Goal: Task Accomplishment & Management: Complete application form

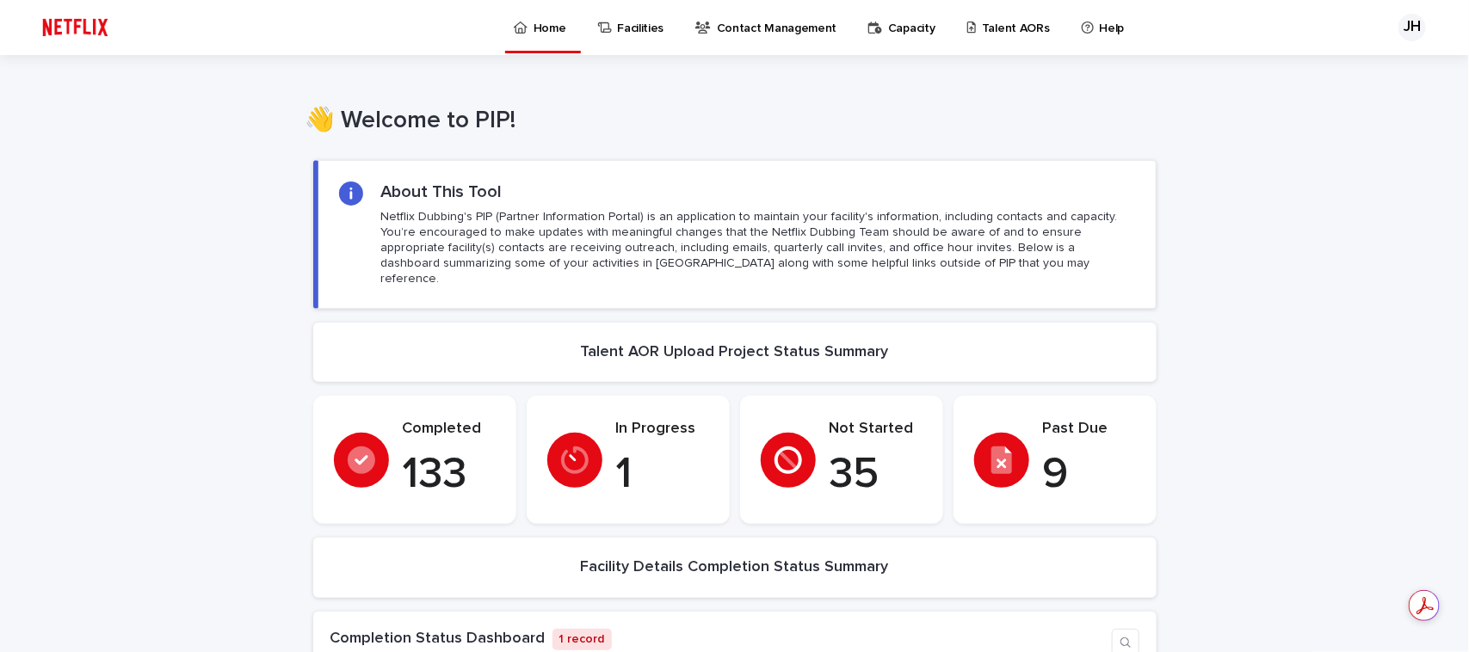
click at [1002, 37] on link "Talent AORs" at bounding box center [1011, 26] width 92 height 53
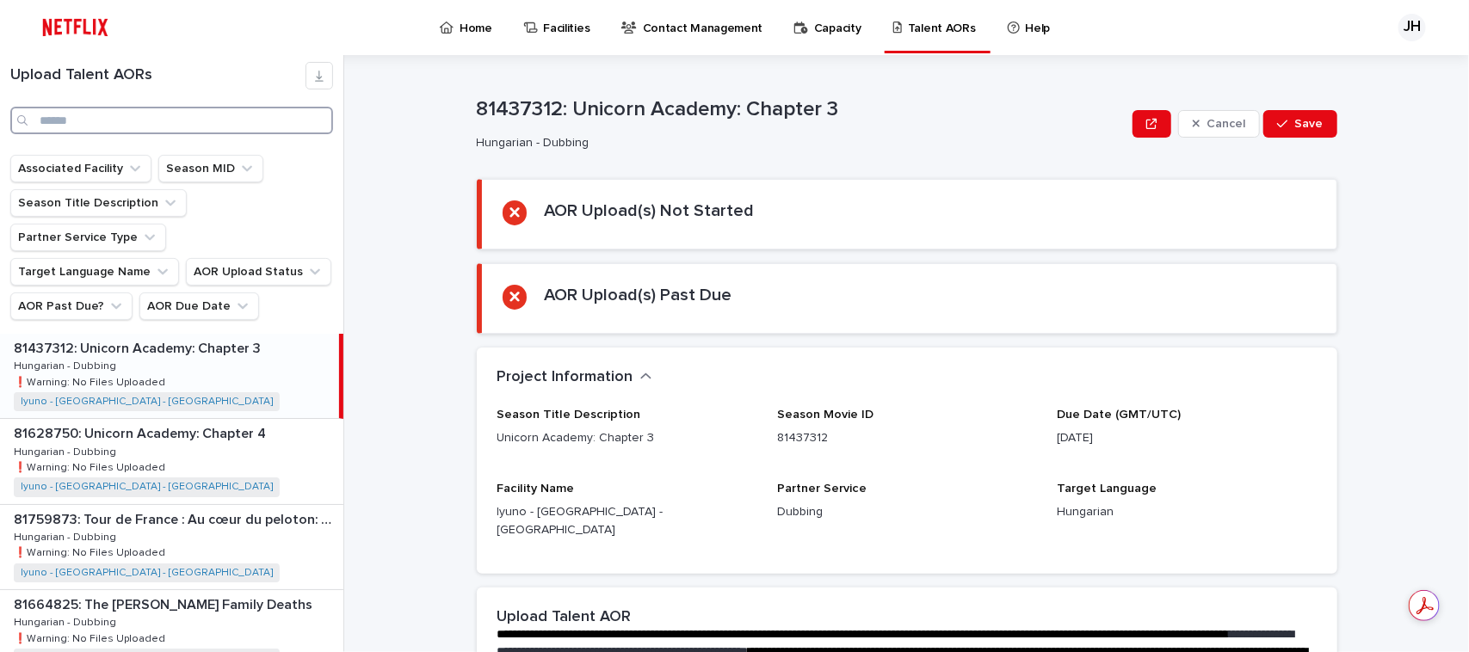
click at [103, 113] on input "Search" at bounding box center [171, 121] width 323 height 28
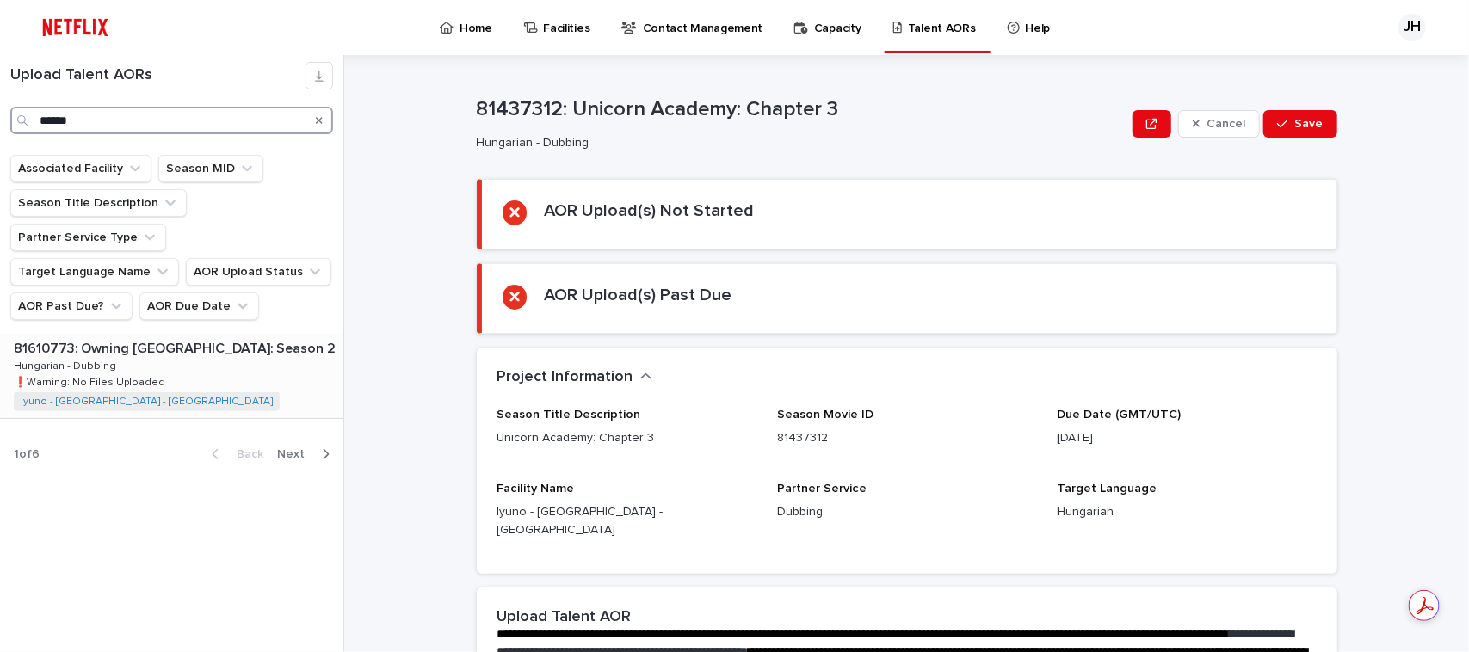
type input "******"
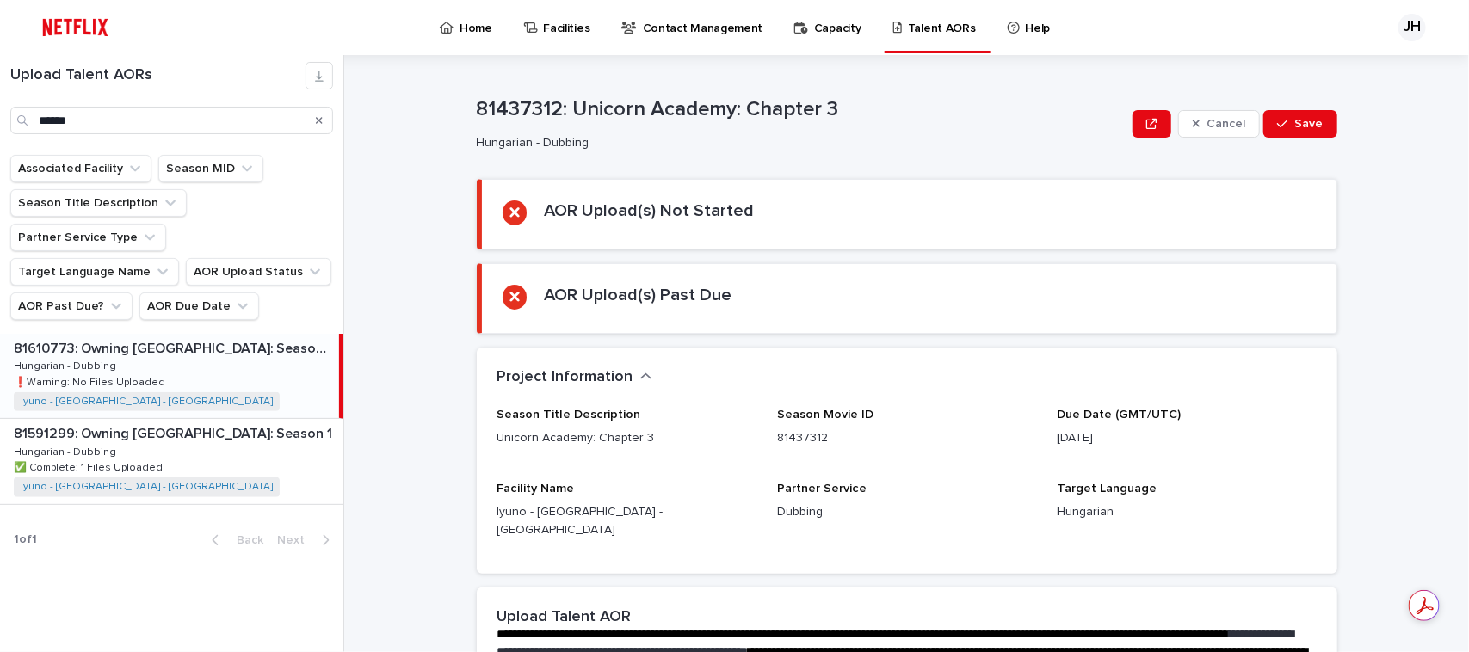
click at [160, 334] on div "81610773: Owning [GEOGRAPHIC_DATA]: Season 2 81610773: Owning [GEOGRAPHIC_DATA]…" at bounding box center [169, 376] width 339 height 84
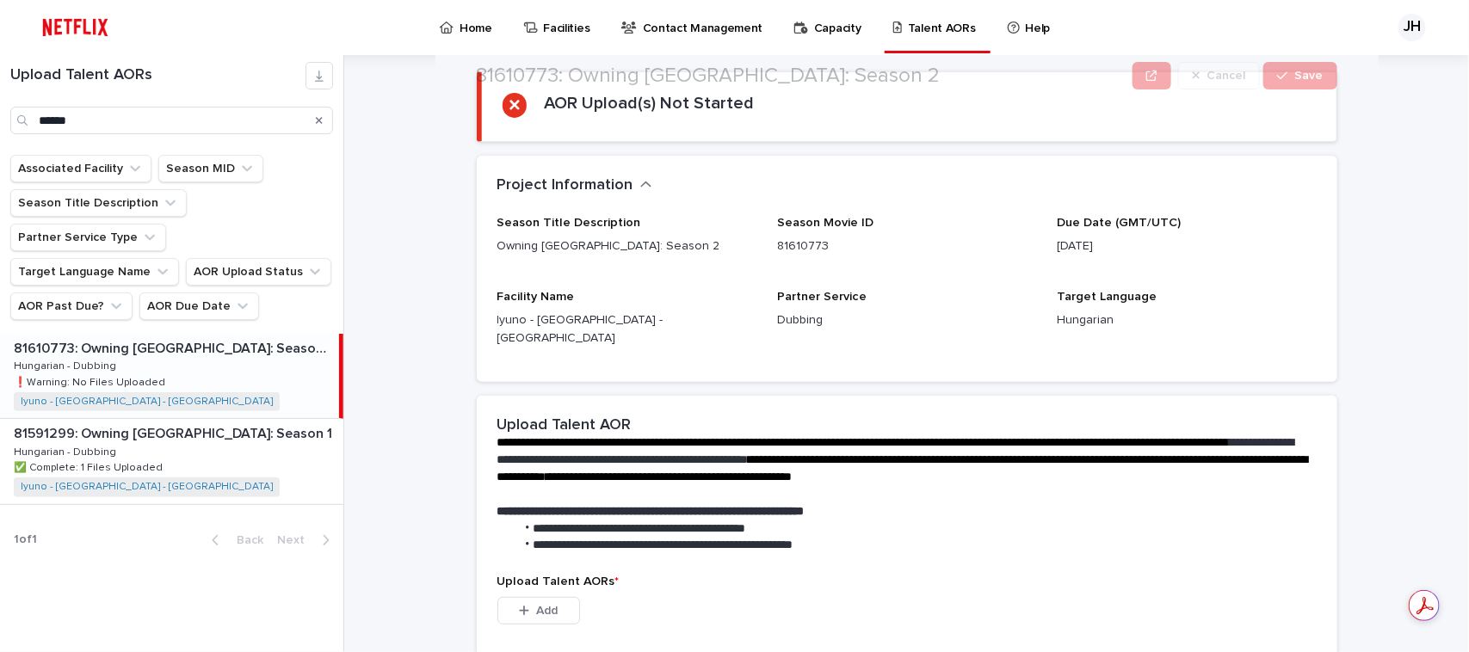
scroll to position [215, 0]
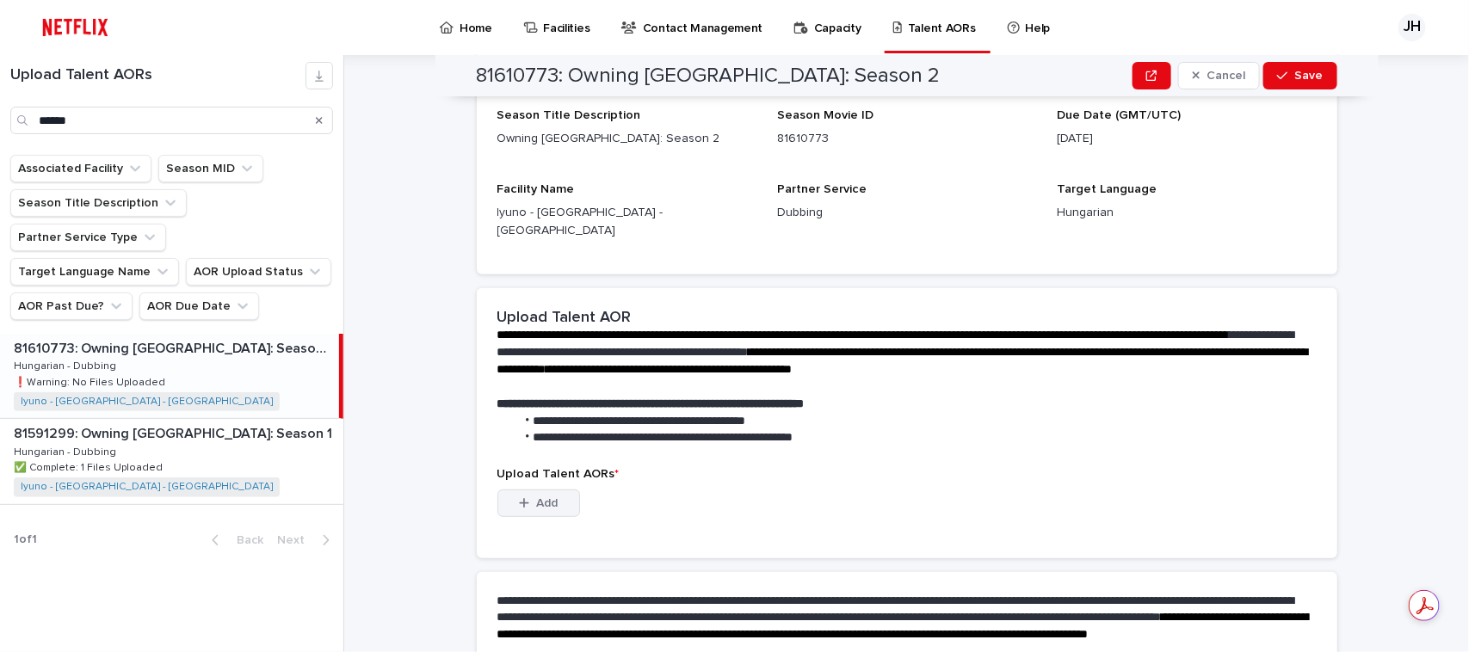
click at [529, 495] on button "Add" at bounding box center [538, 504] width 83 height 28
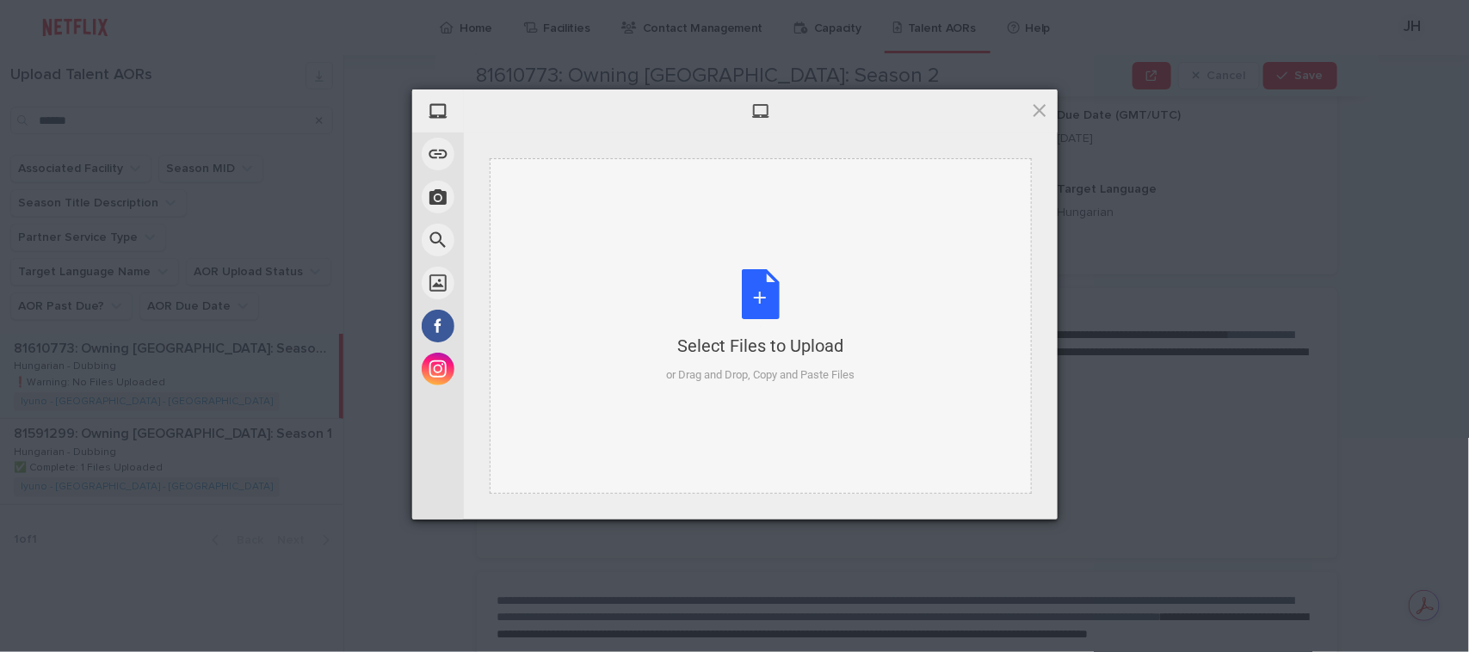
click at [681, 373] on div "or Drag and Drop, Copy and Paste Files" at bounding box center [760, 375] width 188 height 17
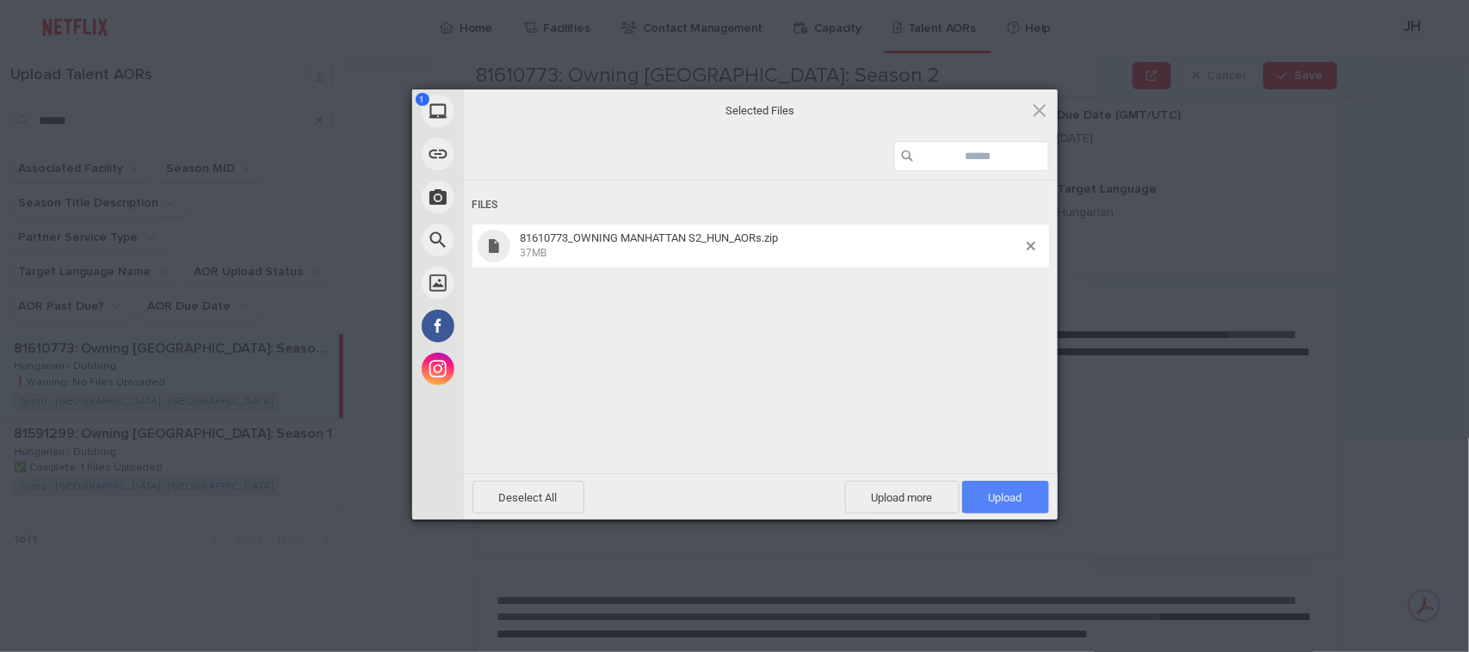
click at [994, 509] on span "Upload 1" at bounding box center [1005, 497] width 87 height 33
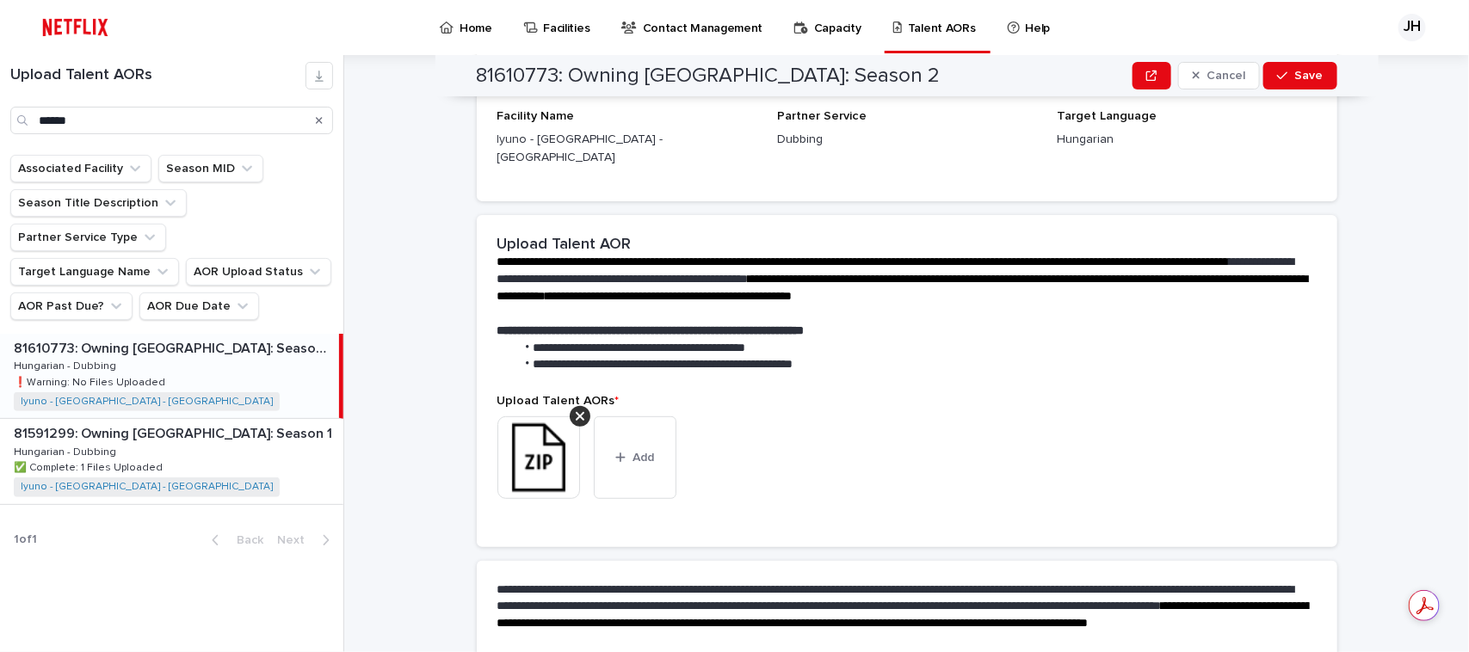
scroll to position [355, 0]
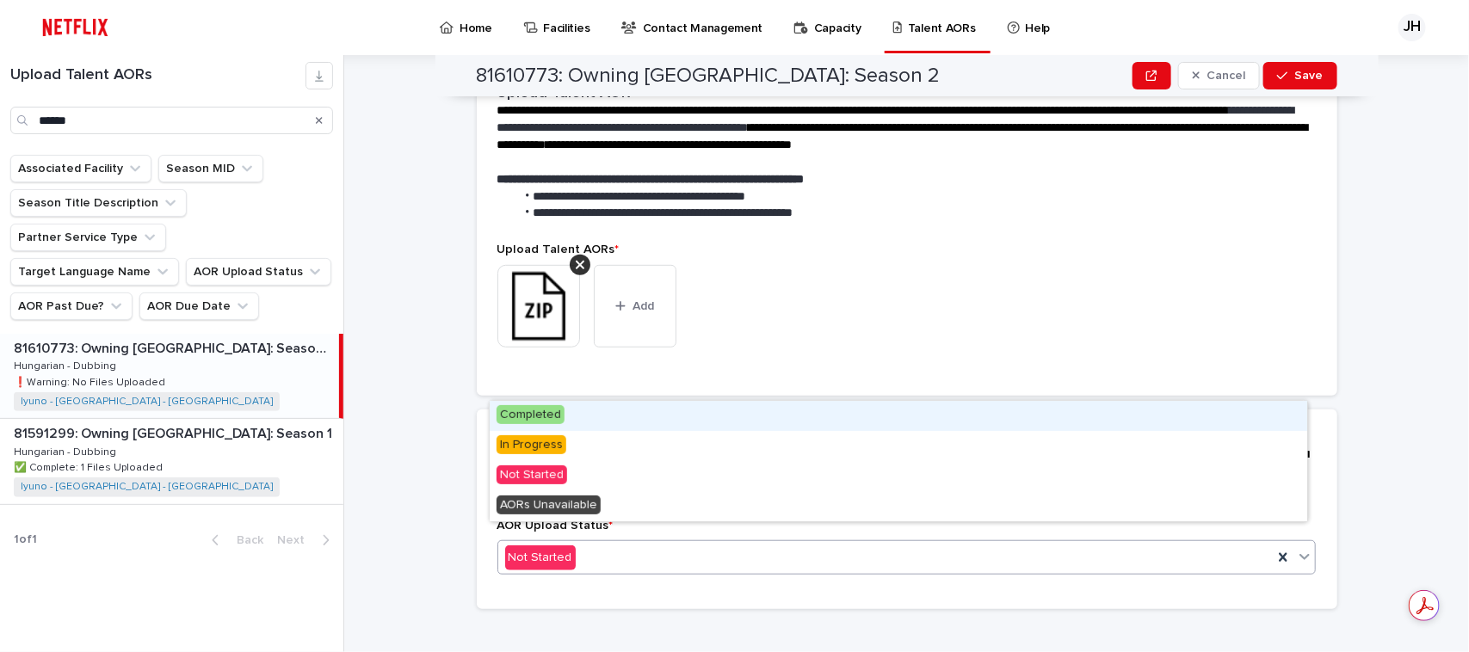
drag, startPoint x: 608, startPoint y: 432, endPoint x: 613, endPoint y: 400, distance: 32.1
click at [613, 401] on div "Completed" at bounding box center [898, 416] width 817 height 30
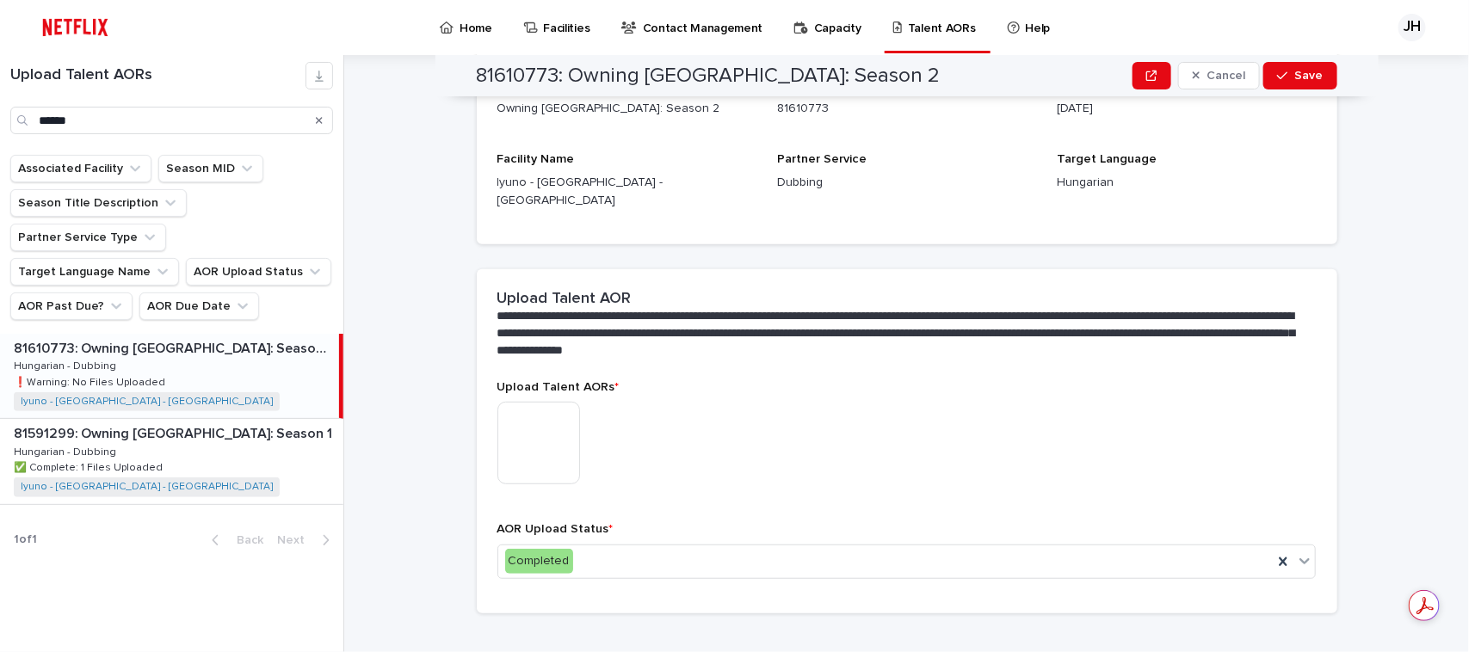
scroll to position [255, 0]
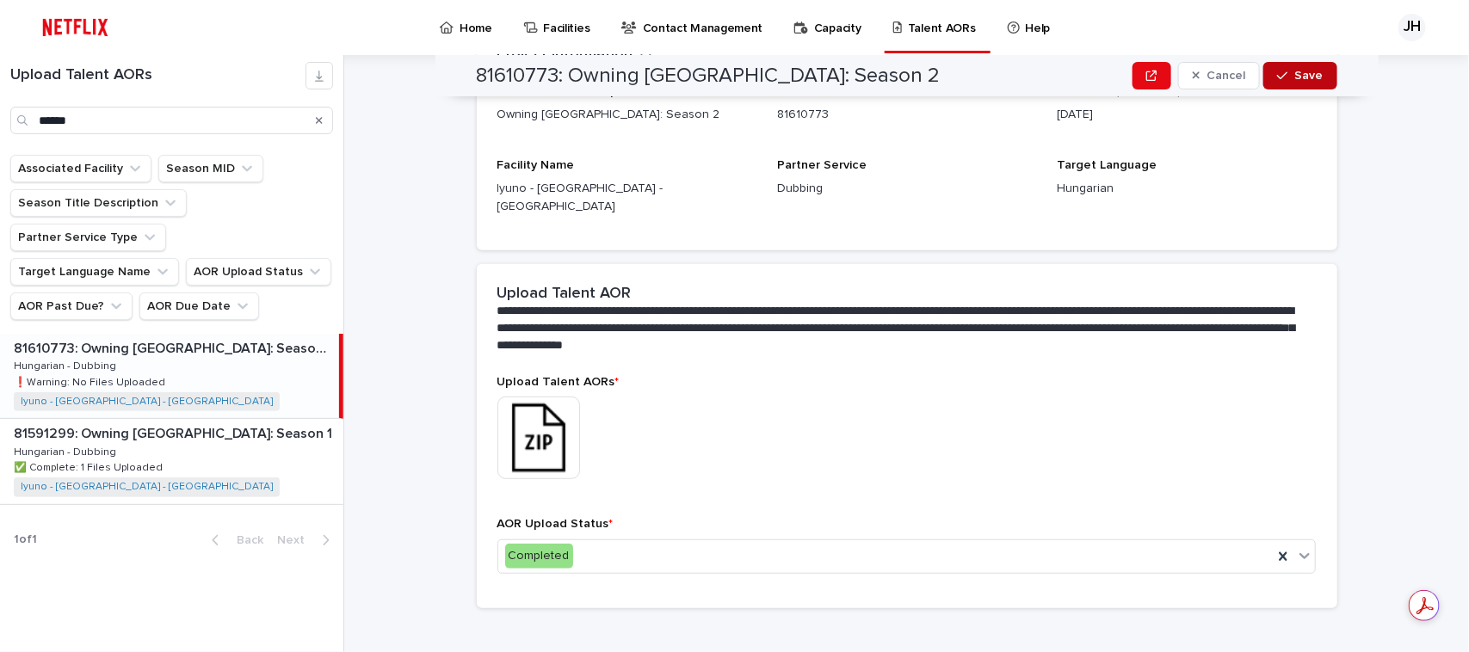
click at [1296, 66] on button "Save" at bounding box center [1299, 76] width 73 height 28
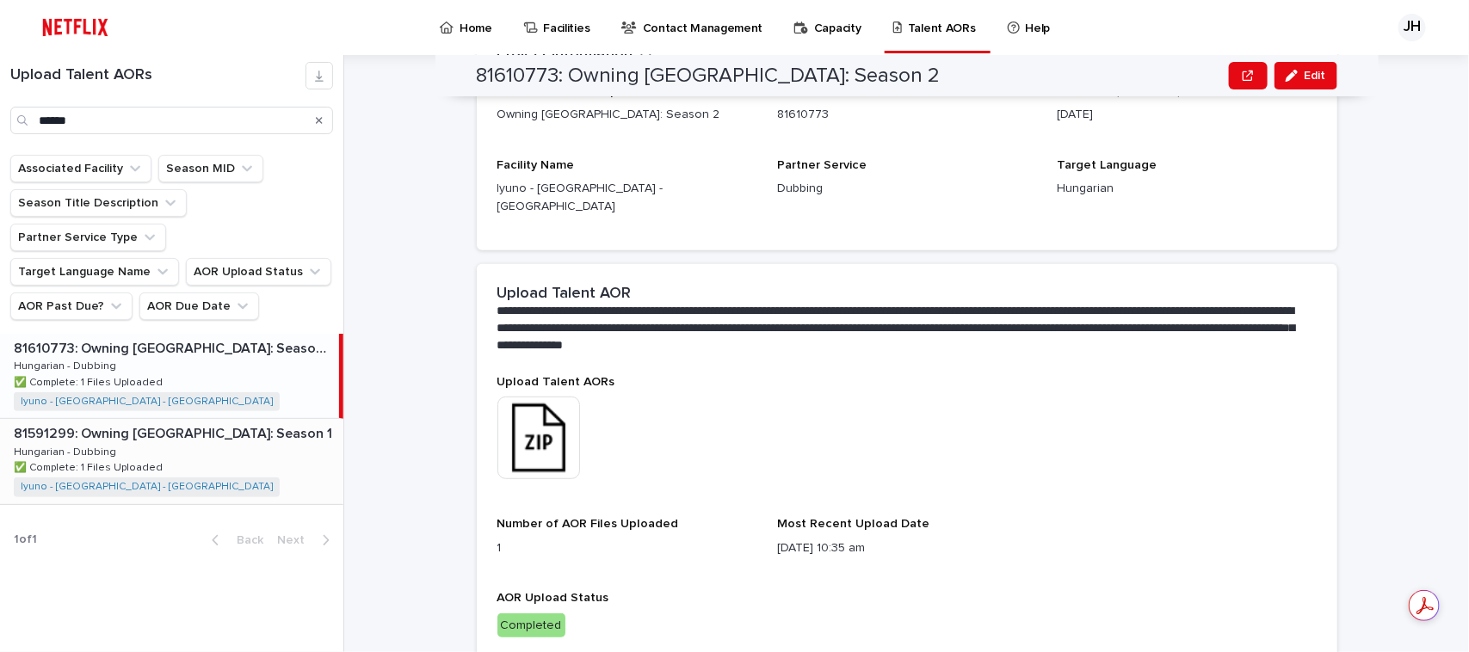
scroll to position [281, 0]
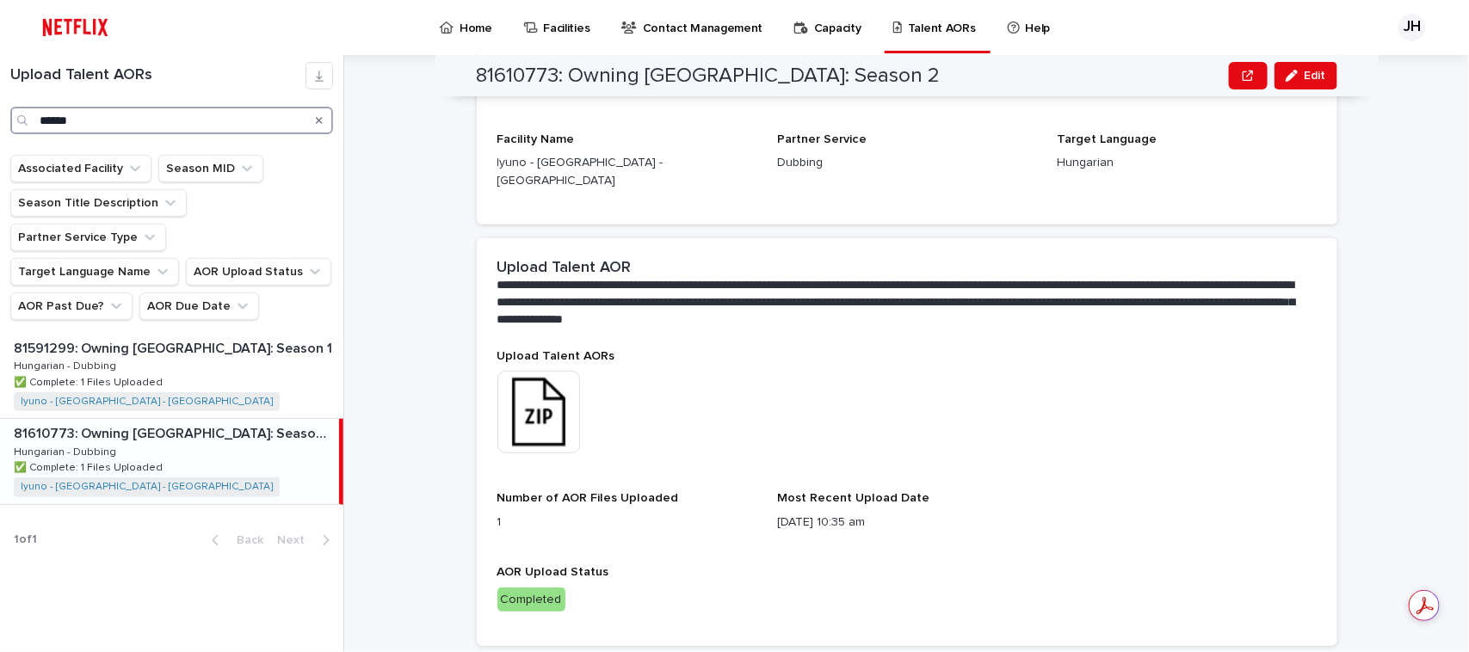
click at [123, 123] on input "******" at bounding box center [171, 121] width 323 height 28
type input "*"
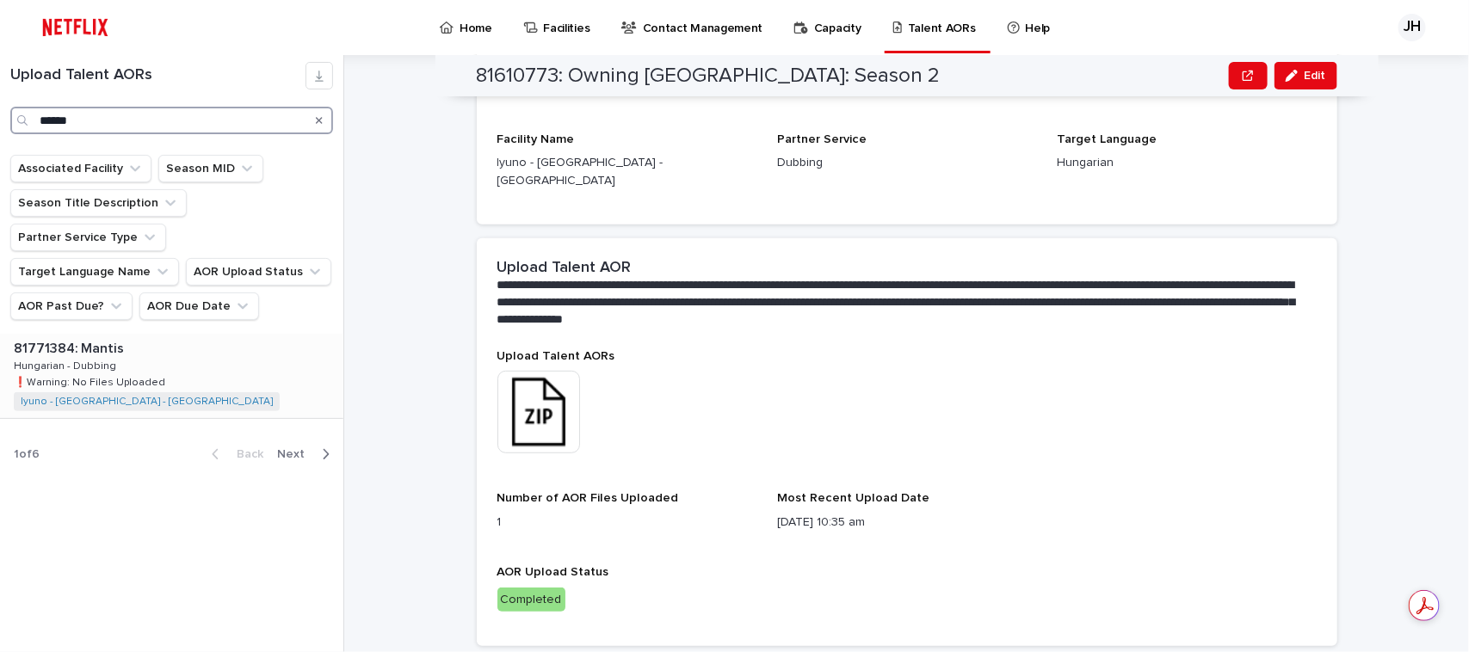
type input "******"
click at [247, 336] on div "81771384: Mantis 81771384: Mantis Hungarian - Dubbing Hungarian - Dubbing ❗️War…" at bounding box center [171, 376] width 343 height 84
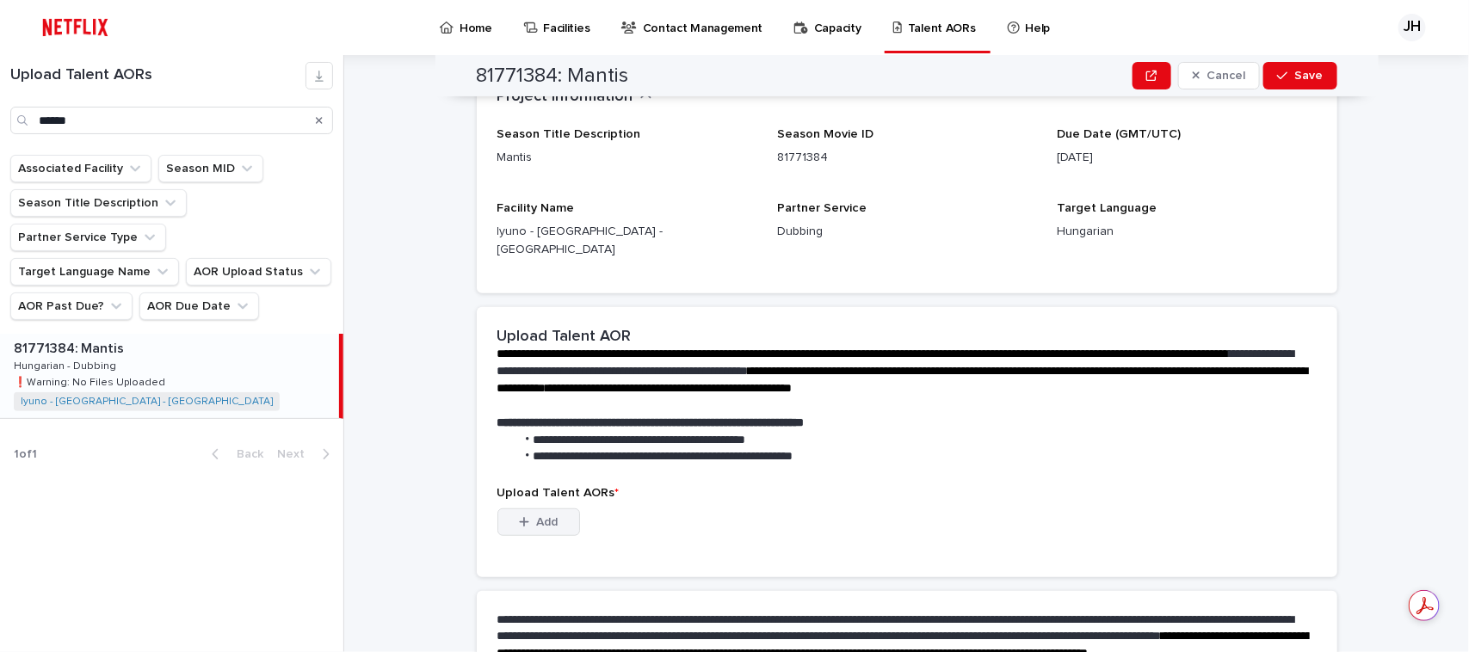
click at [539, 516] on span "Add" at bounding box center [547, 522] width 22 height 12
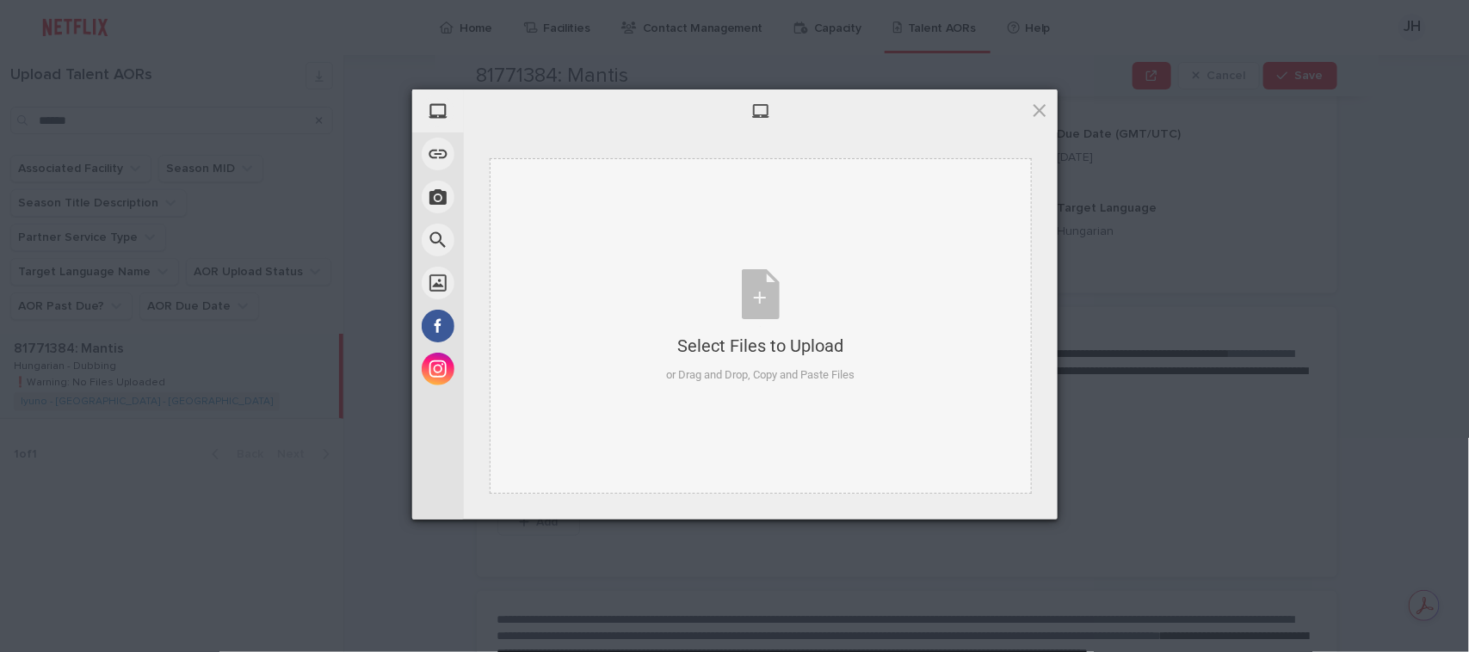
click at [674, 305] on div "Select Files to Upload or Drag and Drop, Copy and Paste Files" at bounding box center [760, 326] width 188 height 114
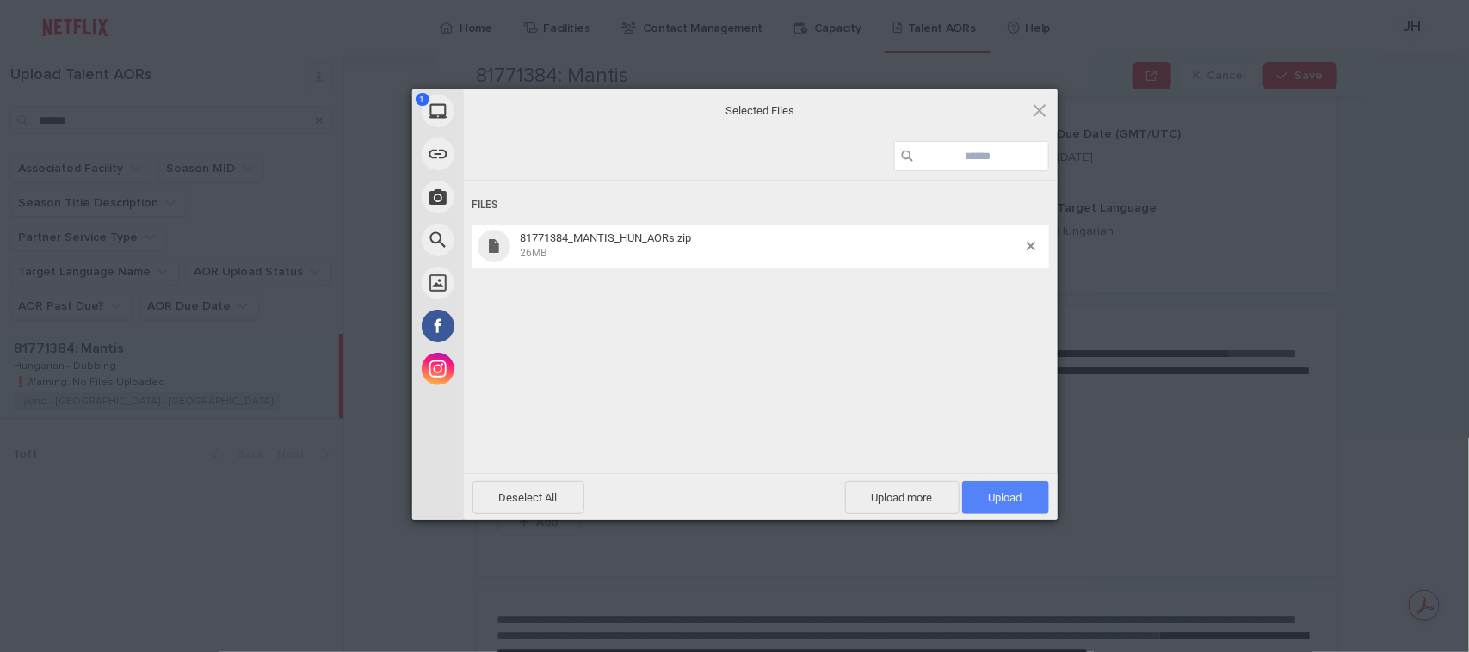
click at [990, 488] on span "Upload 1" at bounding box center [1005, 497] width 87 height 33
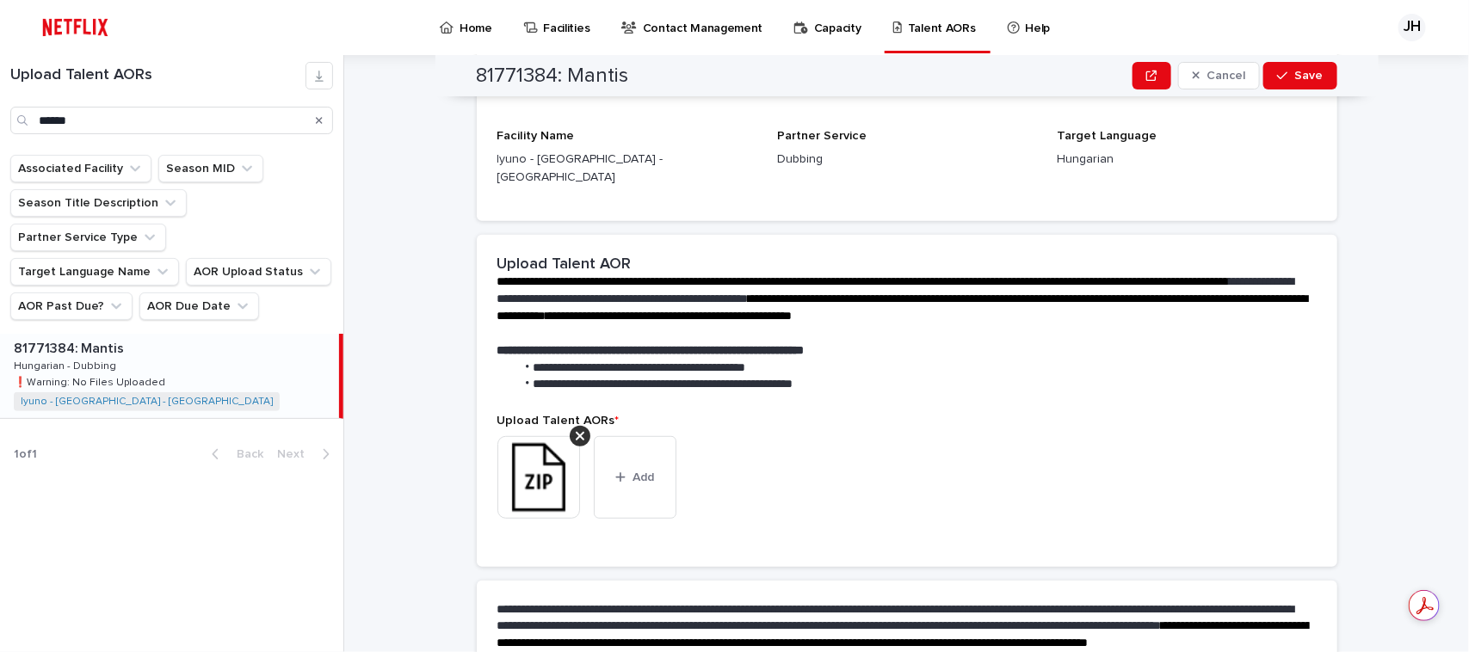
scroll to position [441, 0]
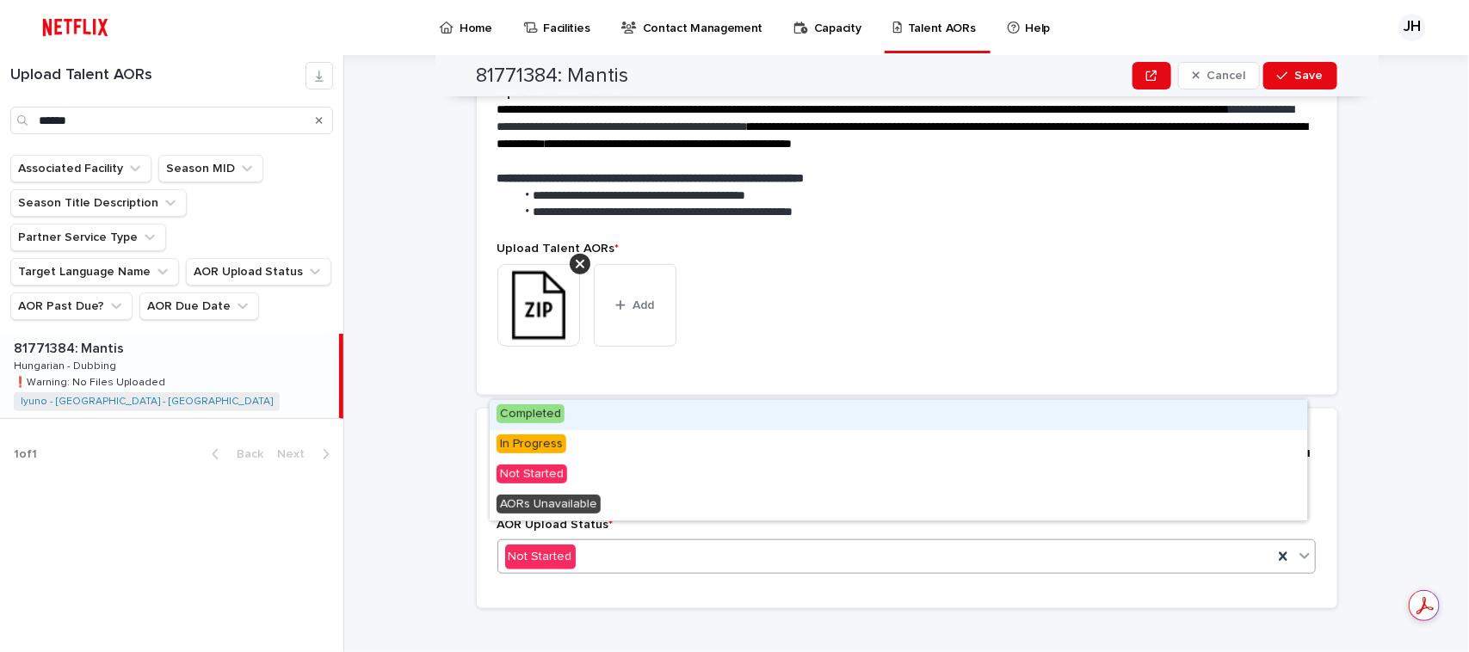
click at [656, 543] on div "Not Started" at bounding box center [885, 557] width 775 height 28
click at [669, 411] on div "Completed" at bounding box center [898, 415] width 817 height 30
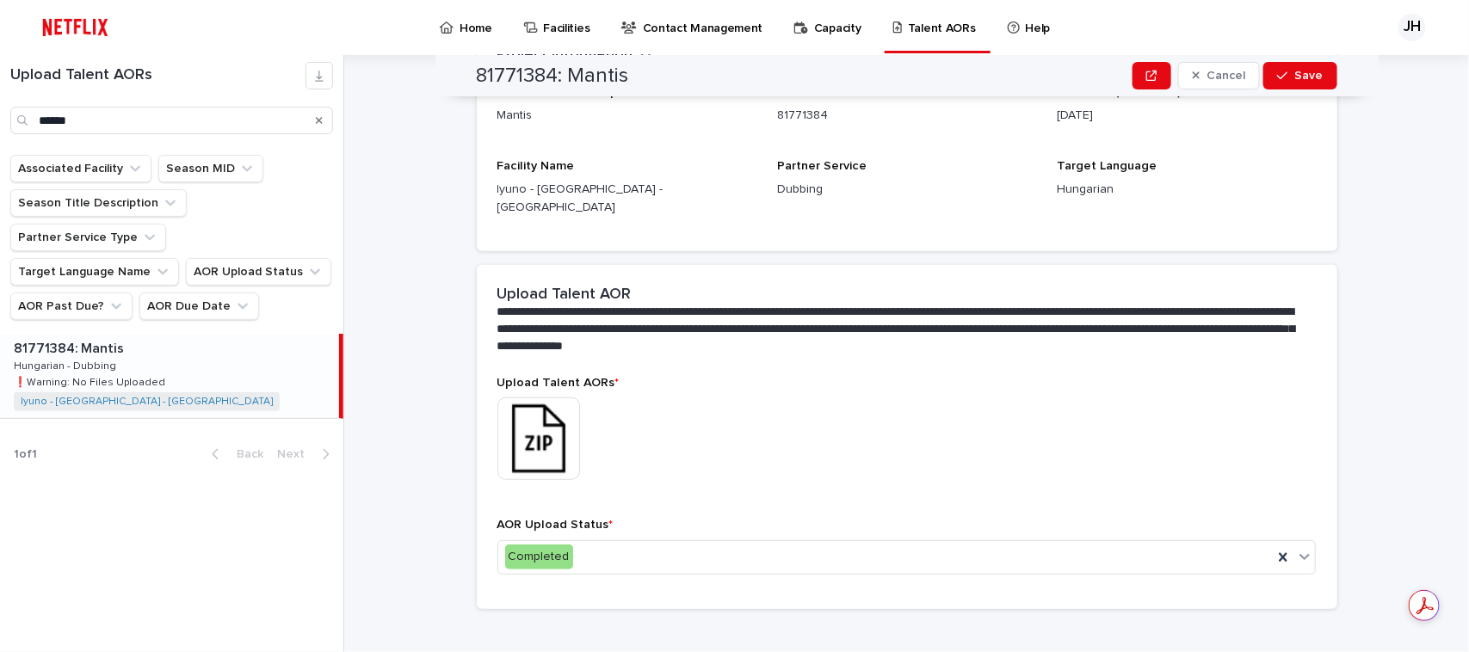
scroll to position [338, 0]
click at [1295, 77] on span "Save" at bounding box center [1309, 76] width 28 height 12
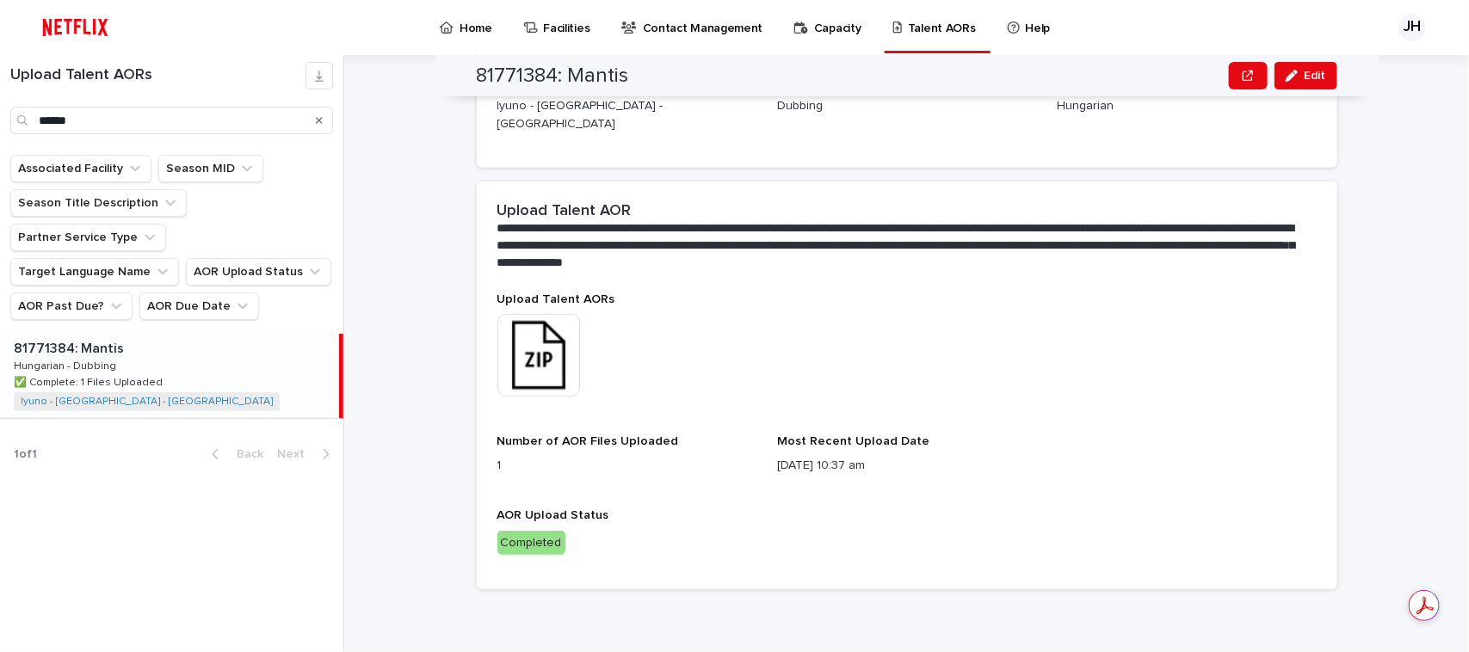
scroll to position [318, 0]
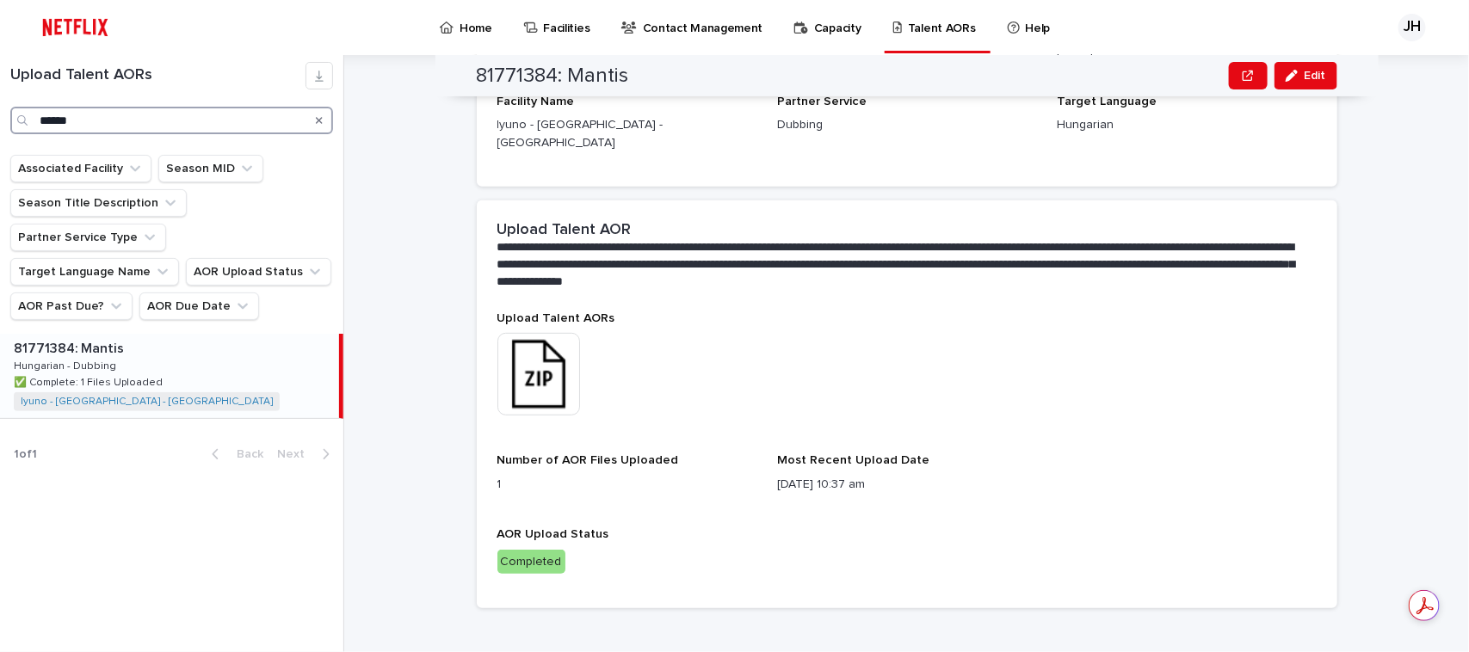
drag, startPoint x: 175, startPoint y: 119, endPoint x: 0, endPoint y: 108, distance: 175.0
click at [0, 108] on div "Upload Talent AORs ******" at bounding box center [171, 98] width 343 height 72
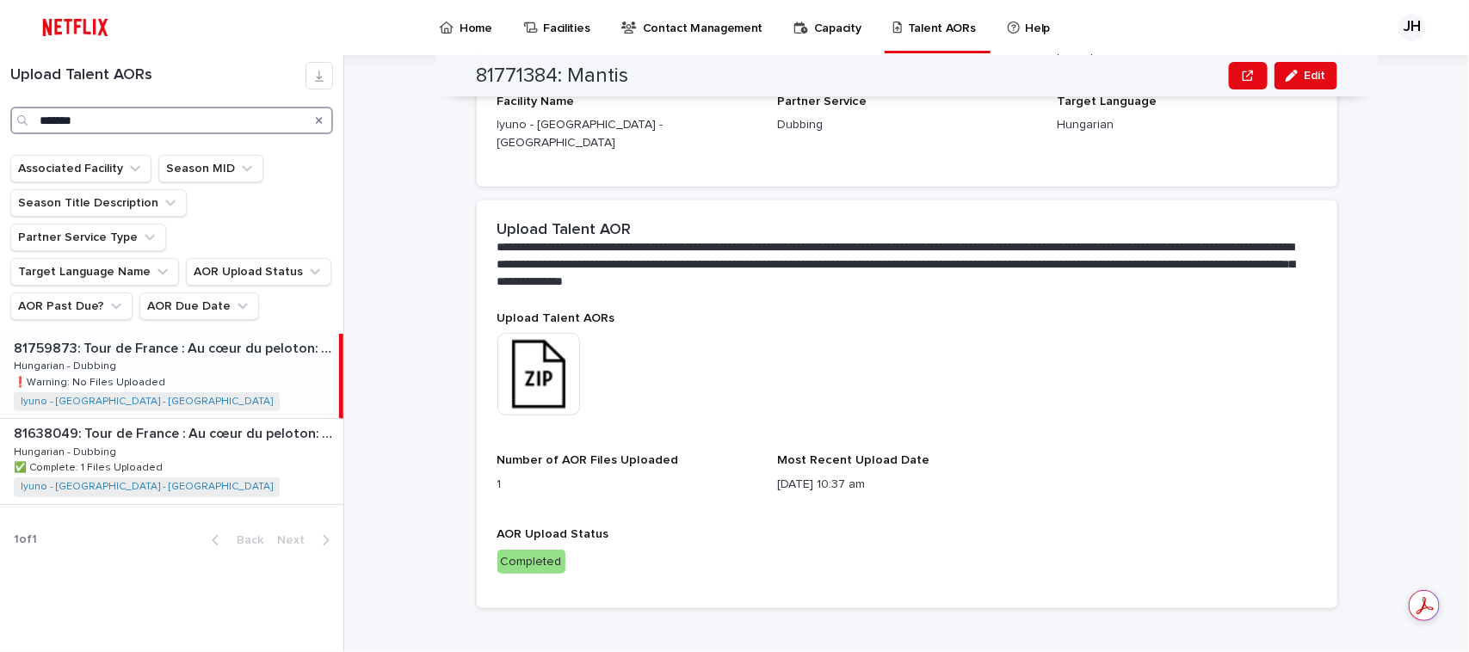
type input "*******"
click at [159, 355] on div "81759873: Tour de France : Au cœur du peloton: Season 3 81759873: Tour de Franc…" at bounding box center [169, 376] width 339 height 84
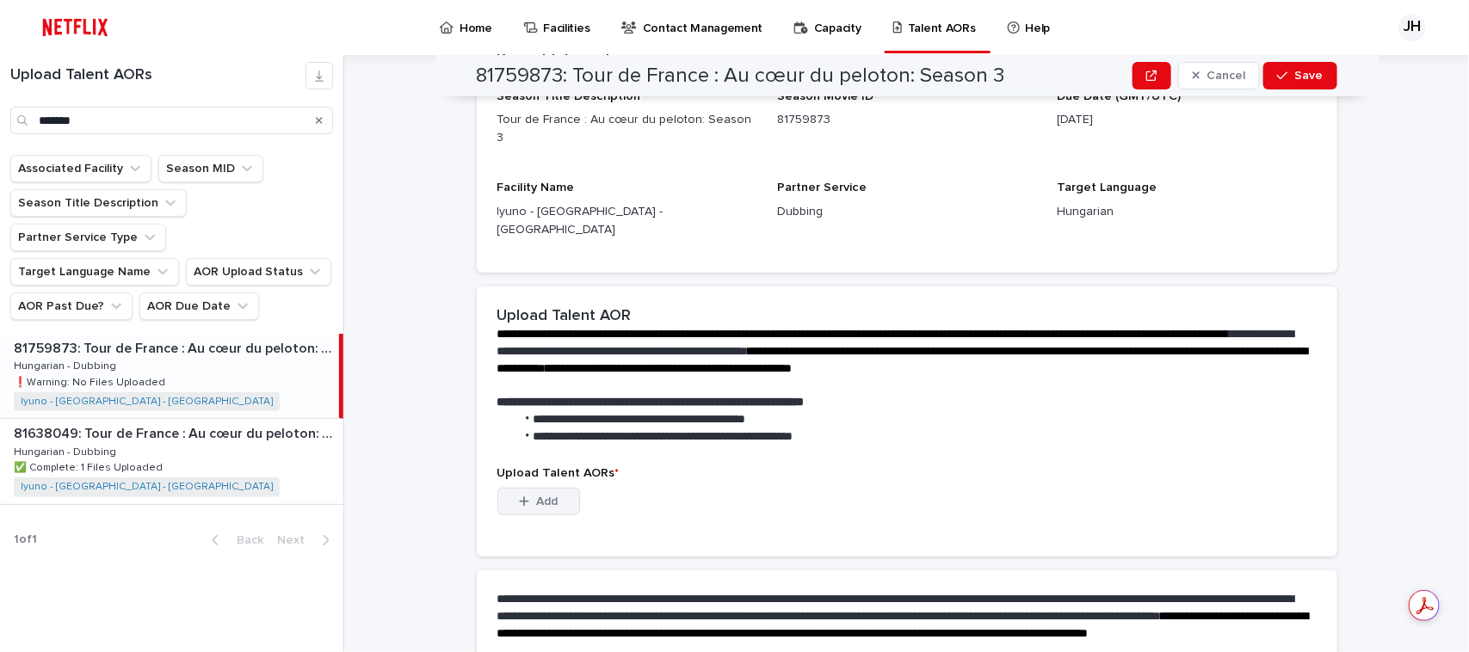
click at [502, 488] on button "Add" at bounding box center [538, 502] width 83 height 28
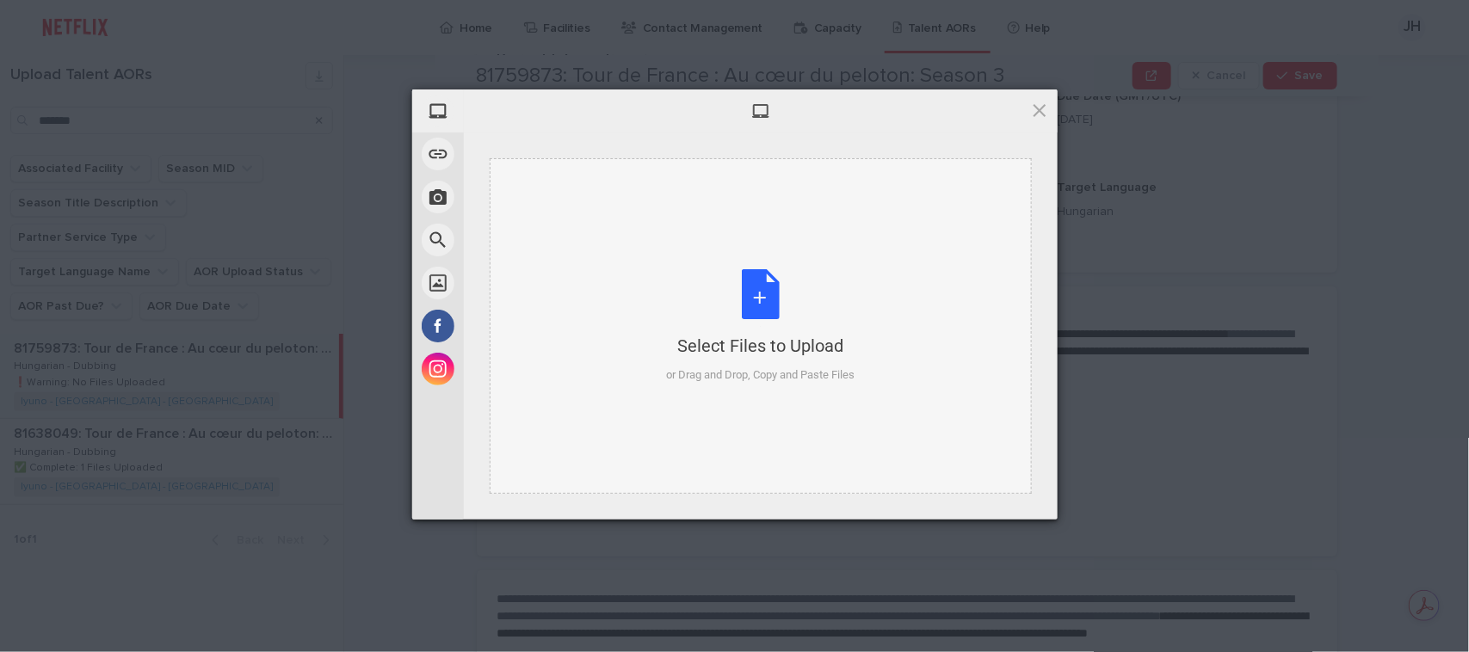
click at [675, 323] on div "Select Files to Upload or Drag and Drop, Copy and Paste Files" at bounding box center [760, 326] width 188 height 114
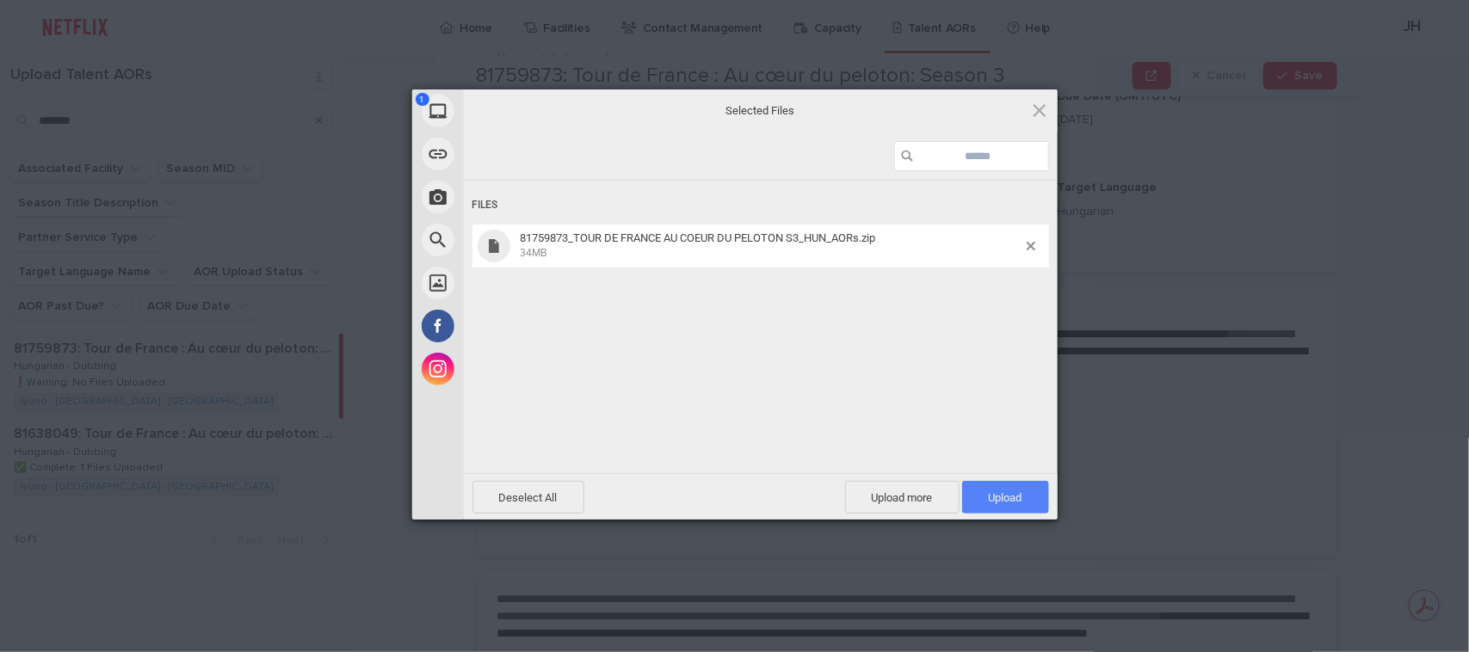
click at [989, 497] on span "Upload 1" at bounding box center [1006, 497] width 34 height 13
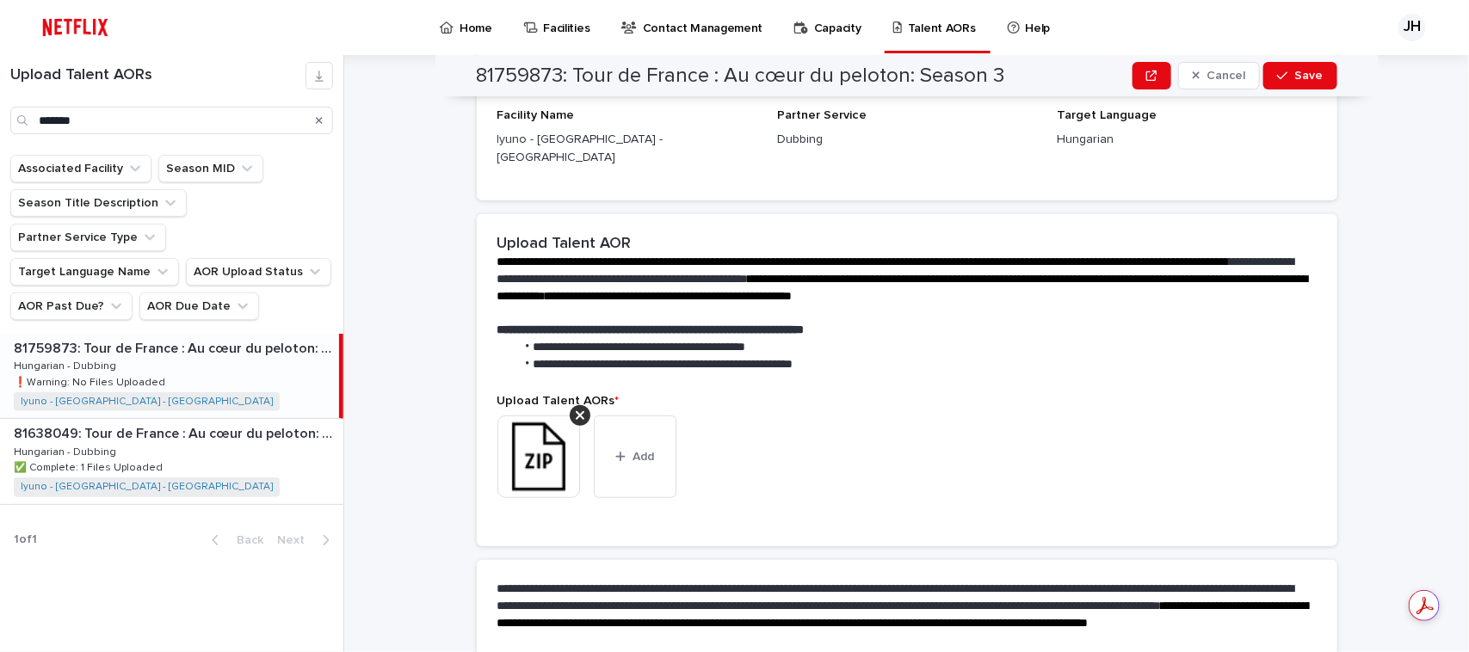
scroll to position [441, 0]
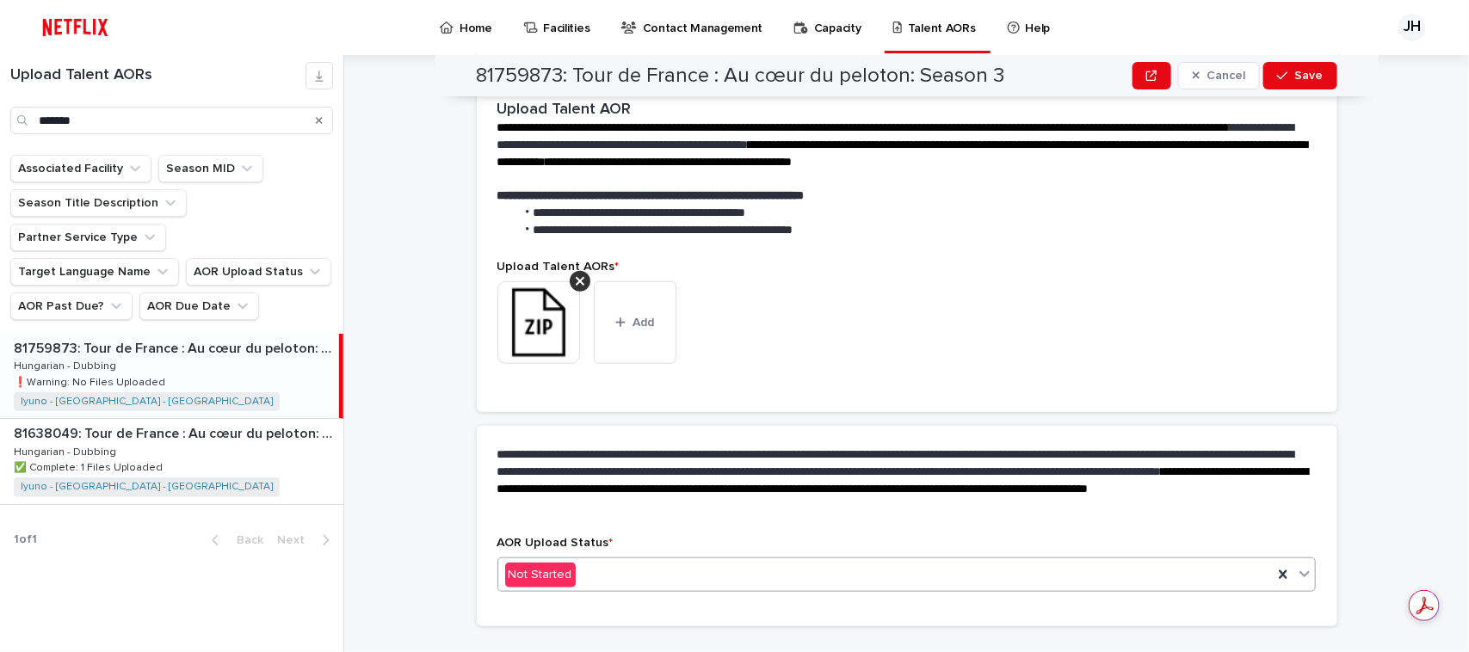
click at [579, 558] on div "Not Started" at bounding box center [906, 575] width 819 height 34
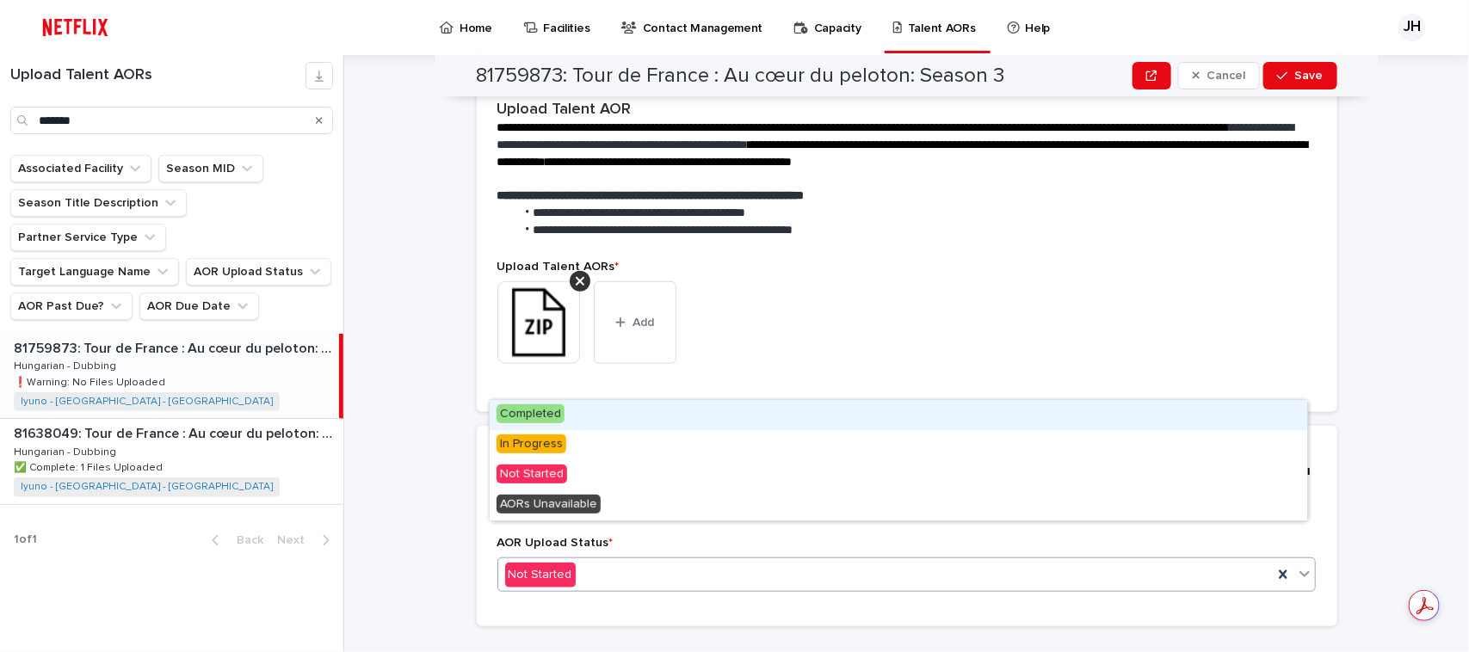
click at [583, 418] on div "Completed" at bounding box center [898, 415] width 817 height 30
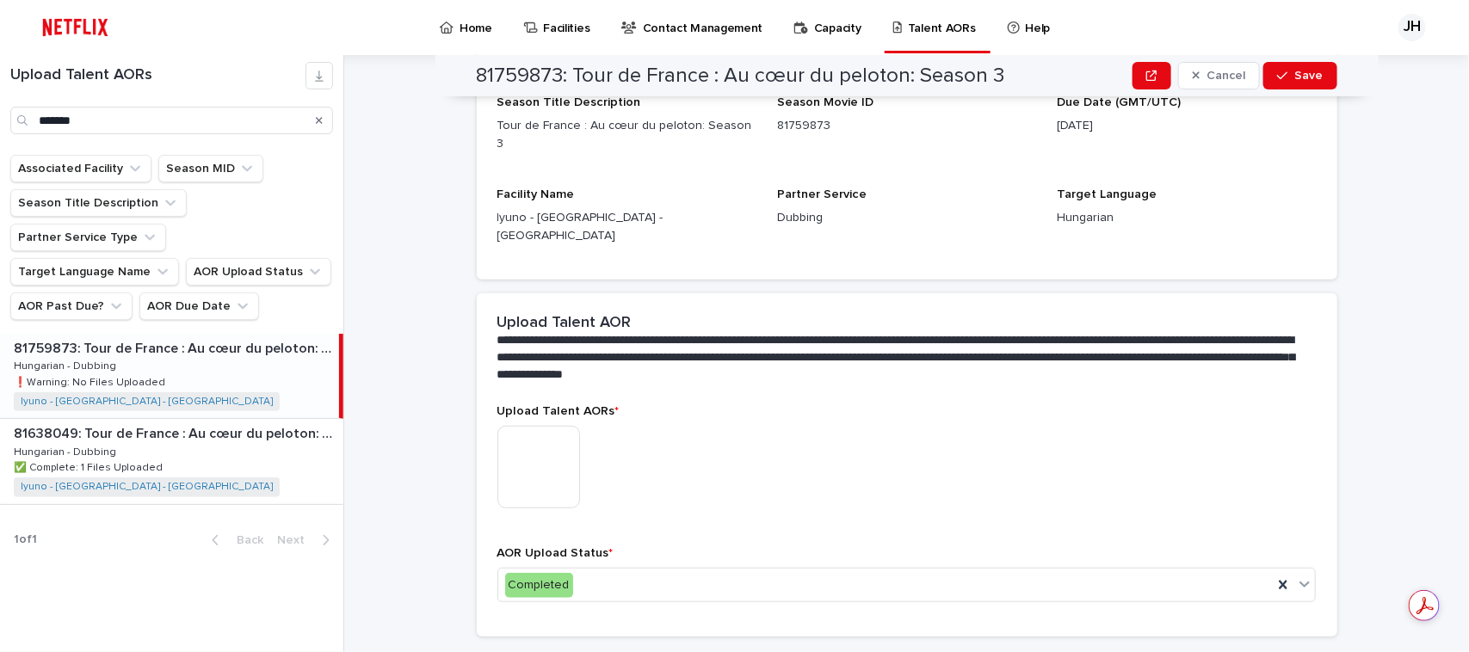
scroll to position [338, 0]
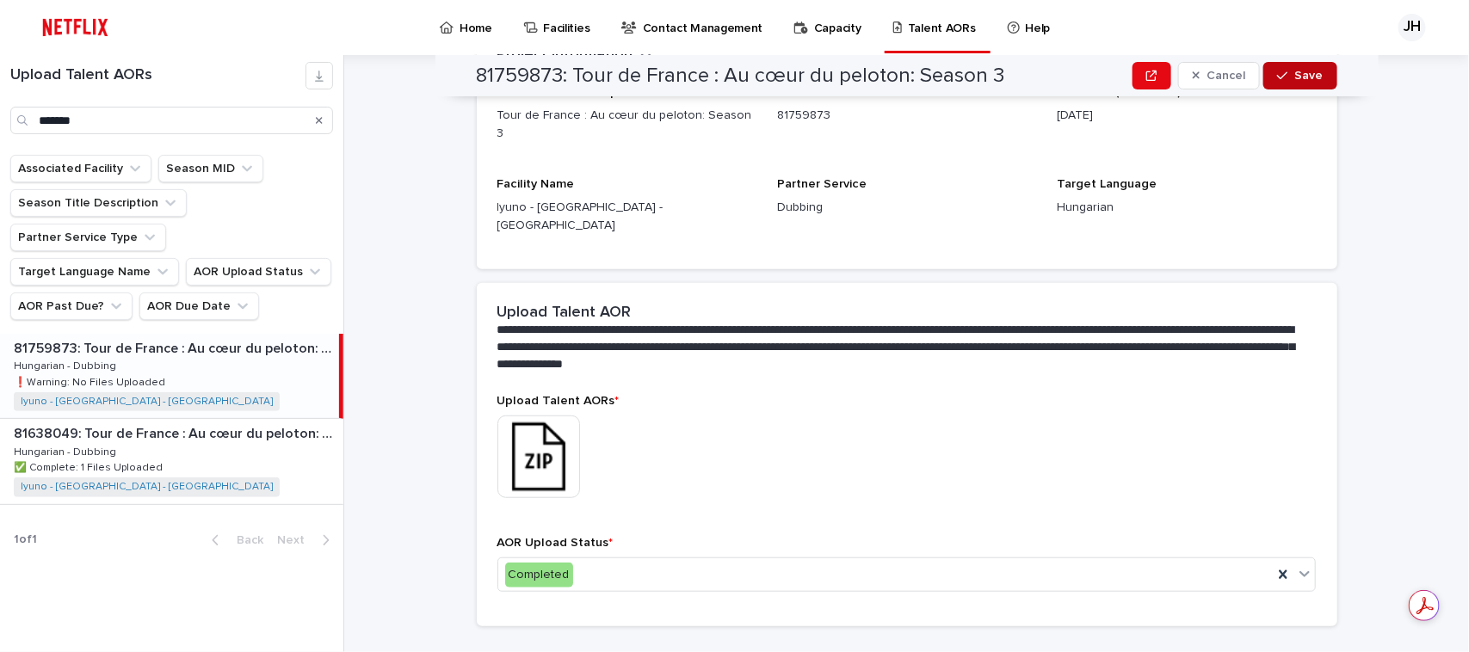
click at [1292, 67] on button "Save" at bounding box center [1299, 76] width 73 height 28
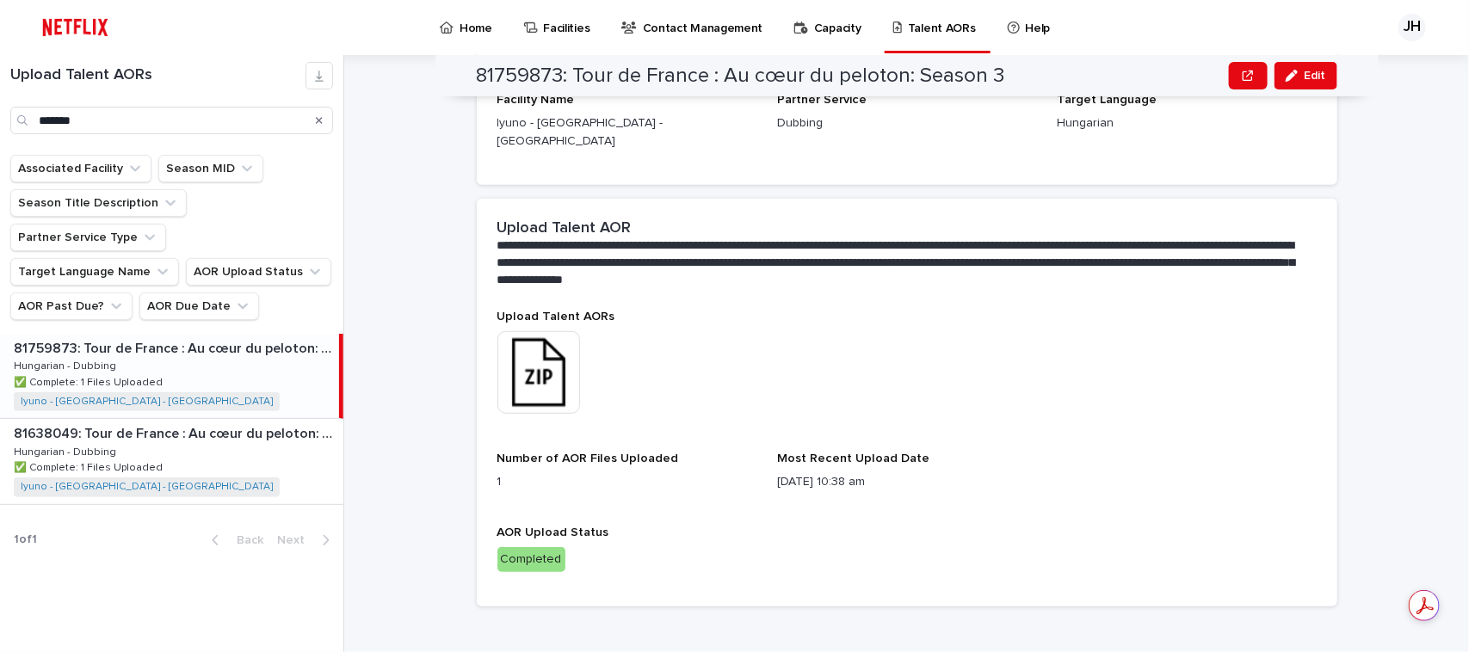
scroll to position [318, 0]
